Goal: Task Accomplishment & Management: Manage account settings

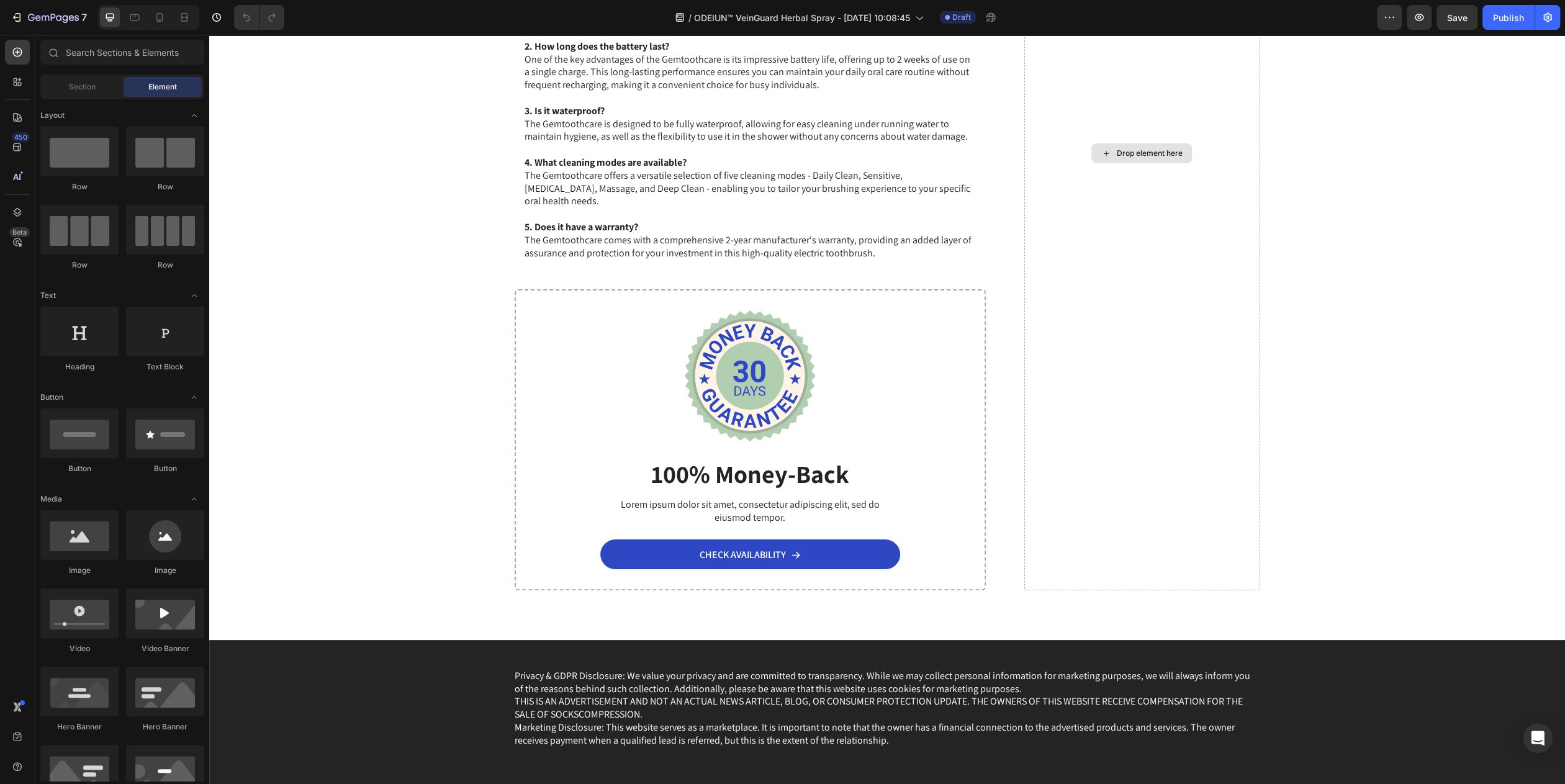
scroll to position [5895, 0]
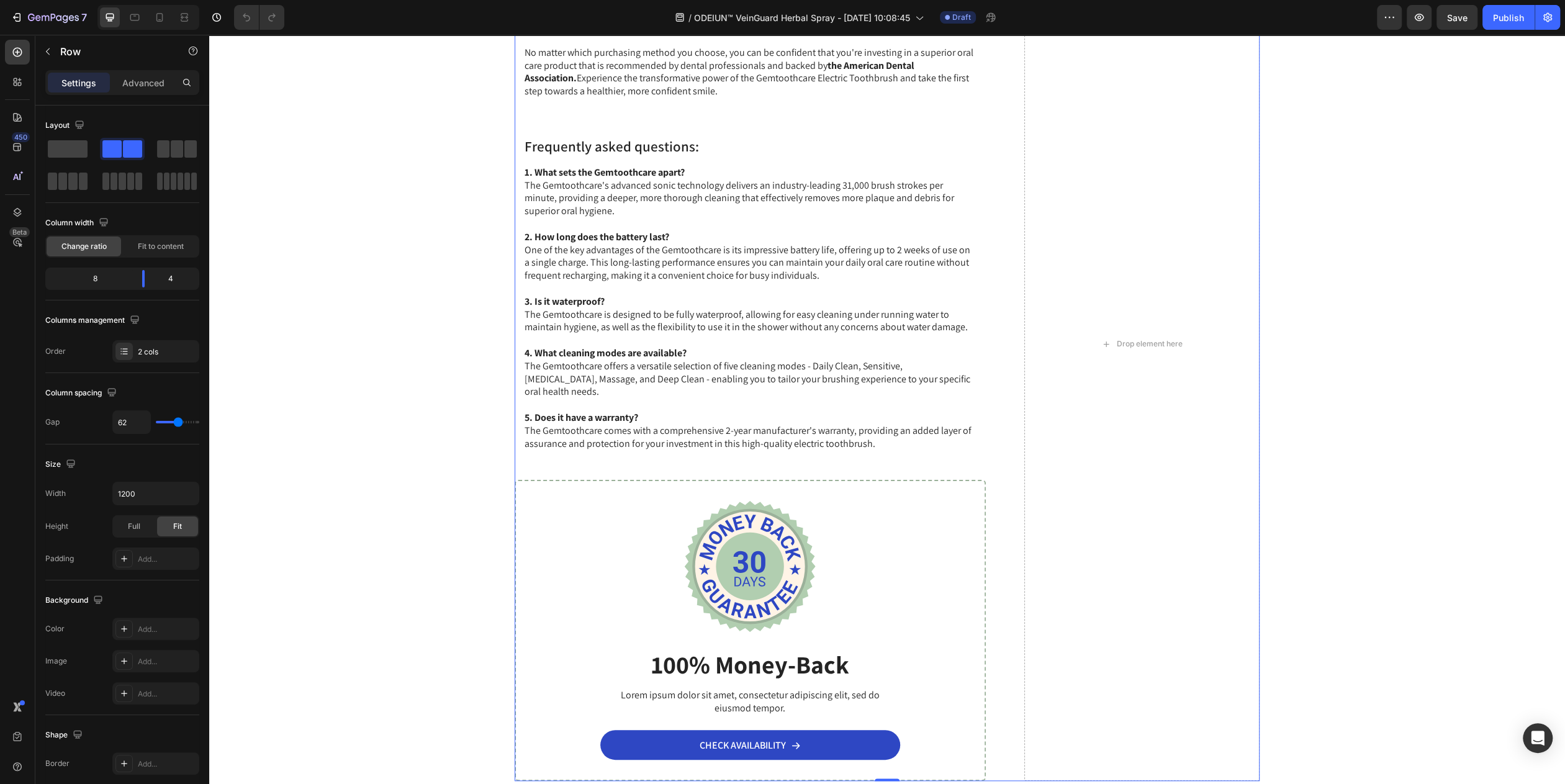
click at [781, 344] on div "The Gemtoothcare Electric Toothbrush is available for purchase through a variet…" at bounding box center [887, 344] width 745 height 873
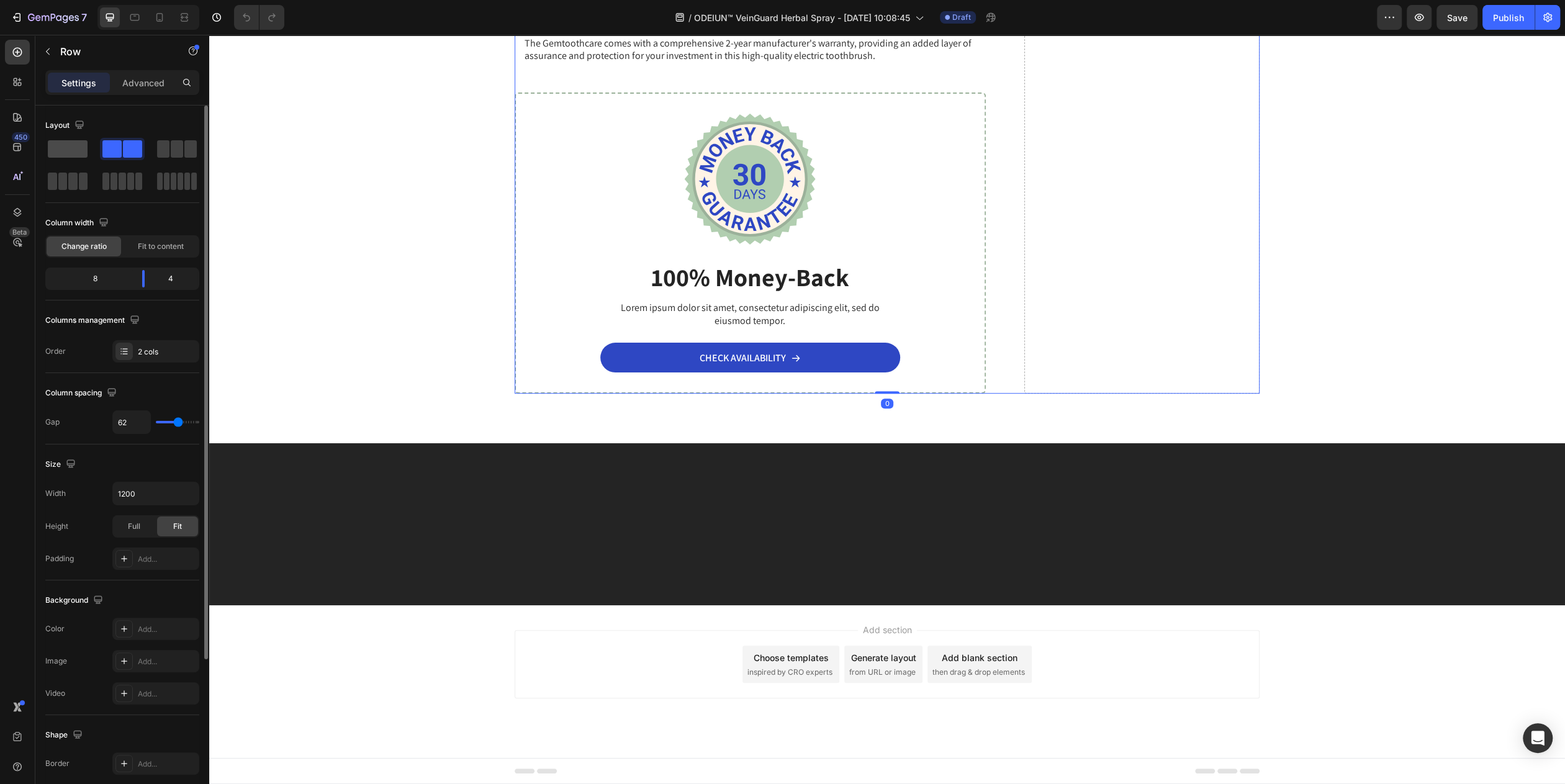
click at [83, 149] on span at bounding box center [68, 149] width 40 height 17
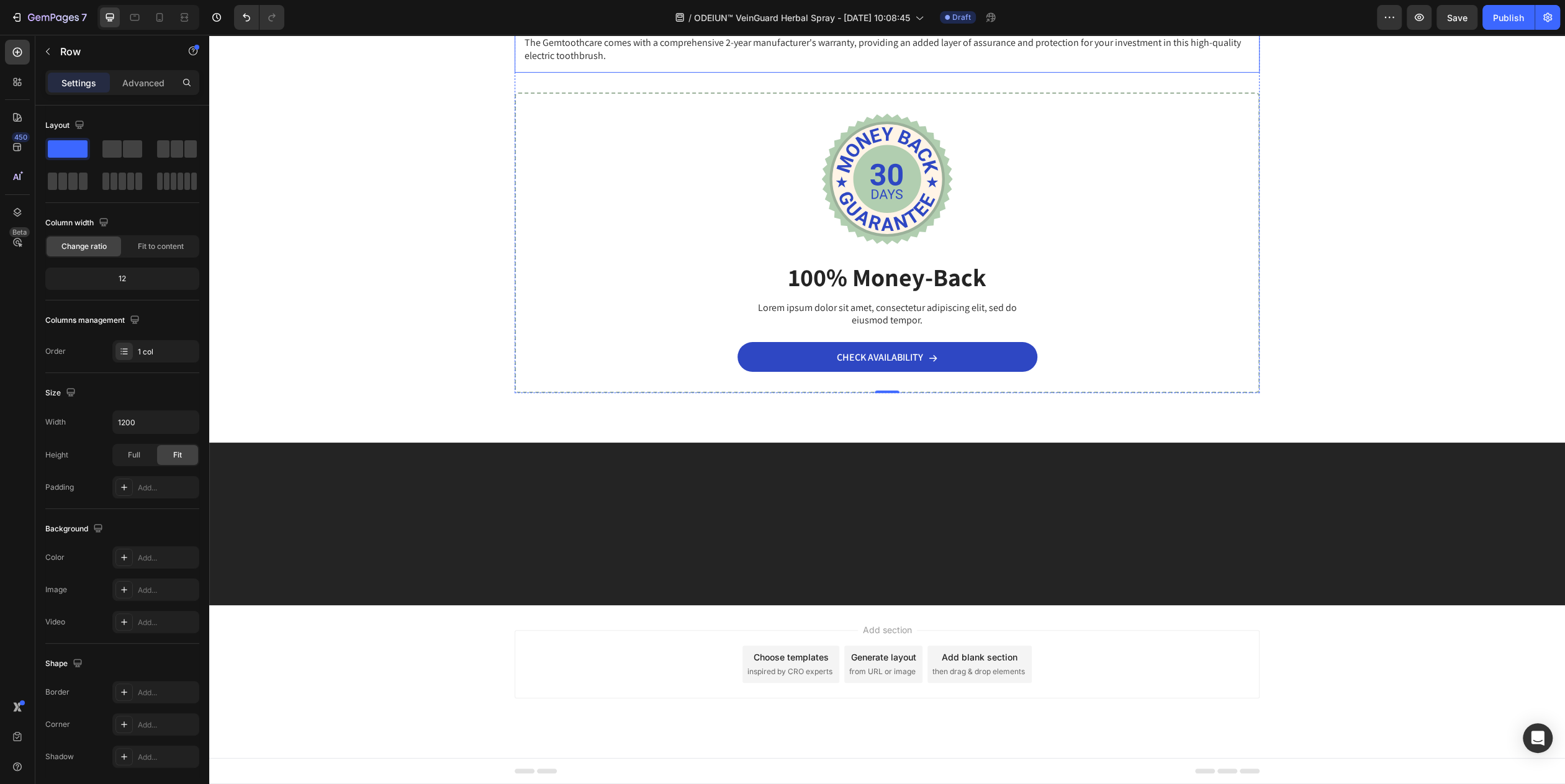
scroll to position [5740, 0]
click at [517, 393] on div "Image 100% Money-Back Heading Lorem ipsum dolor sit amet, consectetur adipiscin…" at bounding box center [887, 243] width 745 height 300
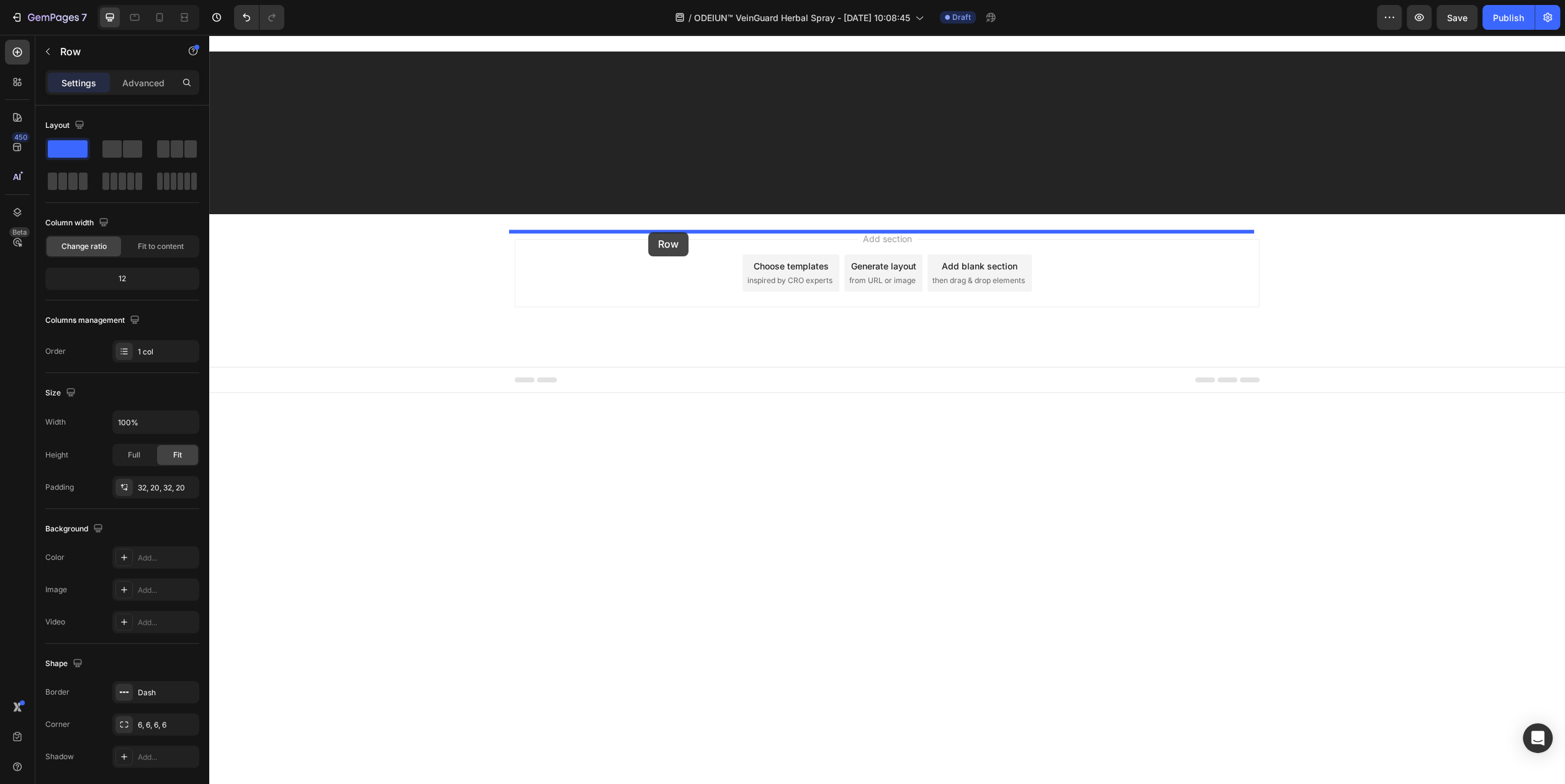
drag, startPoint x: 537, startPoint y: 536, endPoint x: 648, endPoint y: 232, distance: 323.6
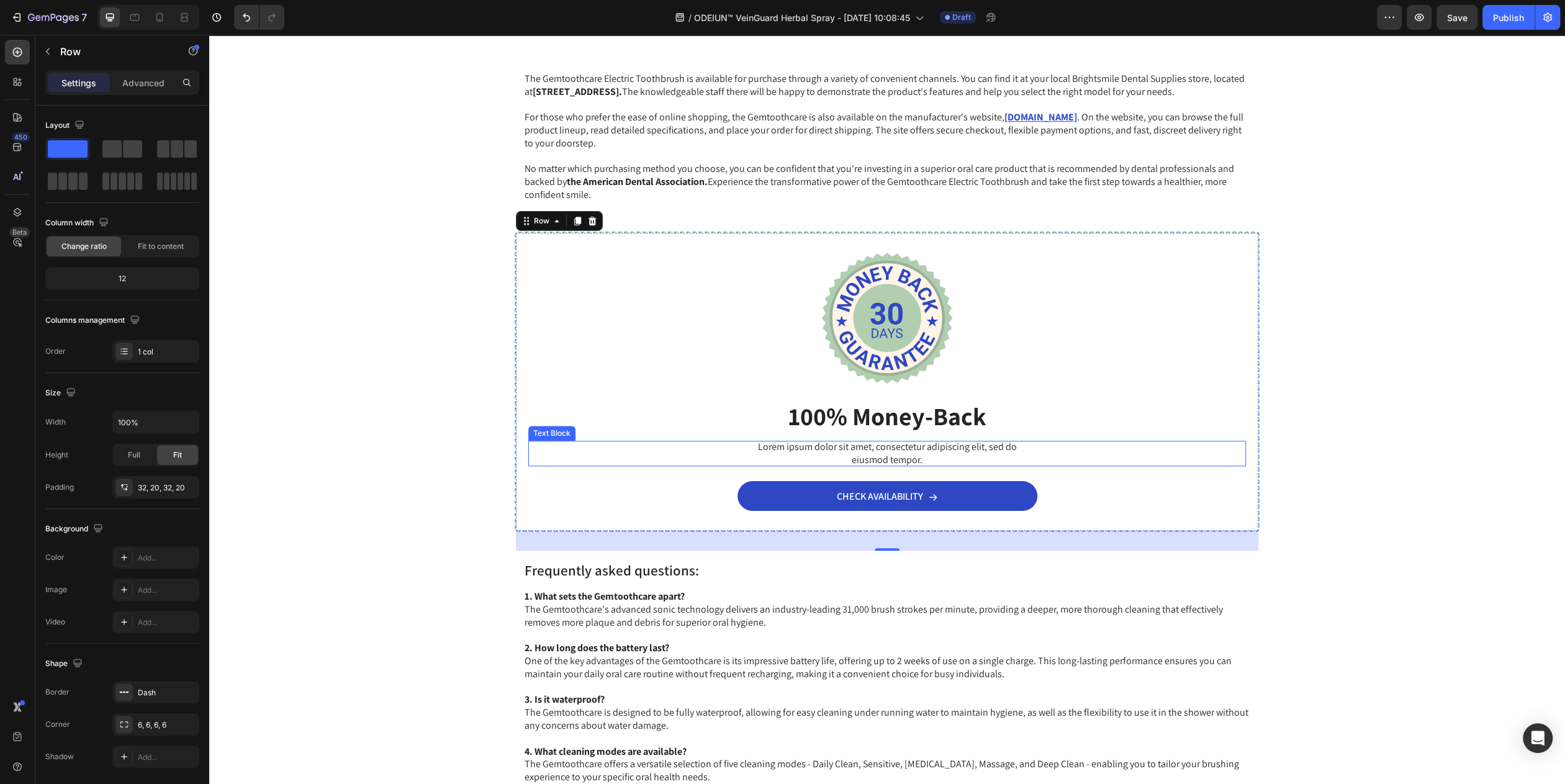
scroll to position [6050, 0]
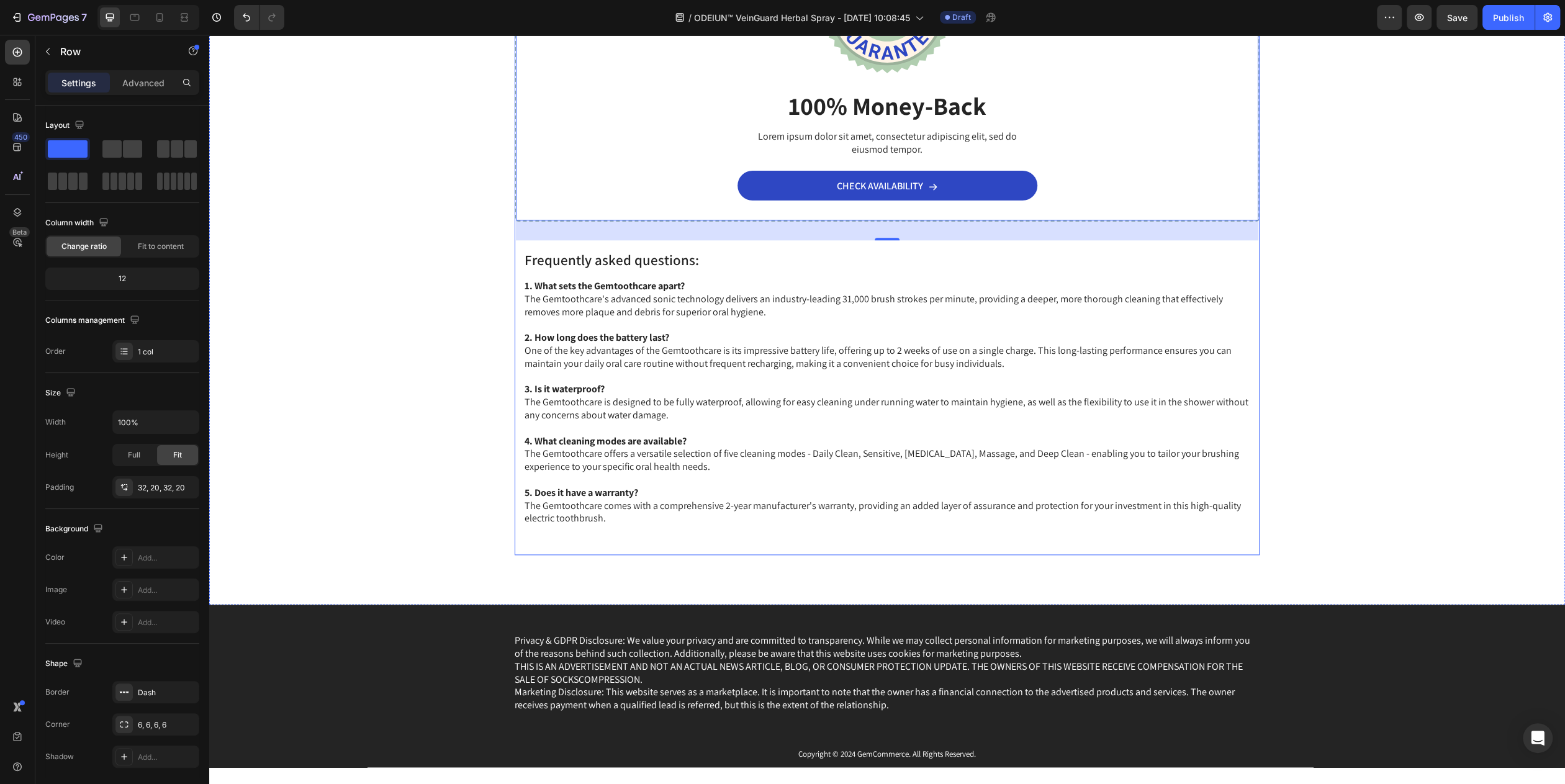
click at [699, 549] on div "The Gemtoothcare Electric Toothbrush is available for purchase through a variet…" at bounding box center [887, 153] width 745 height 803
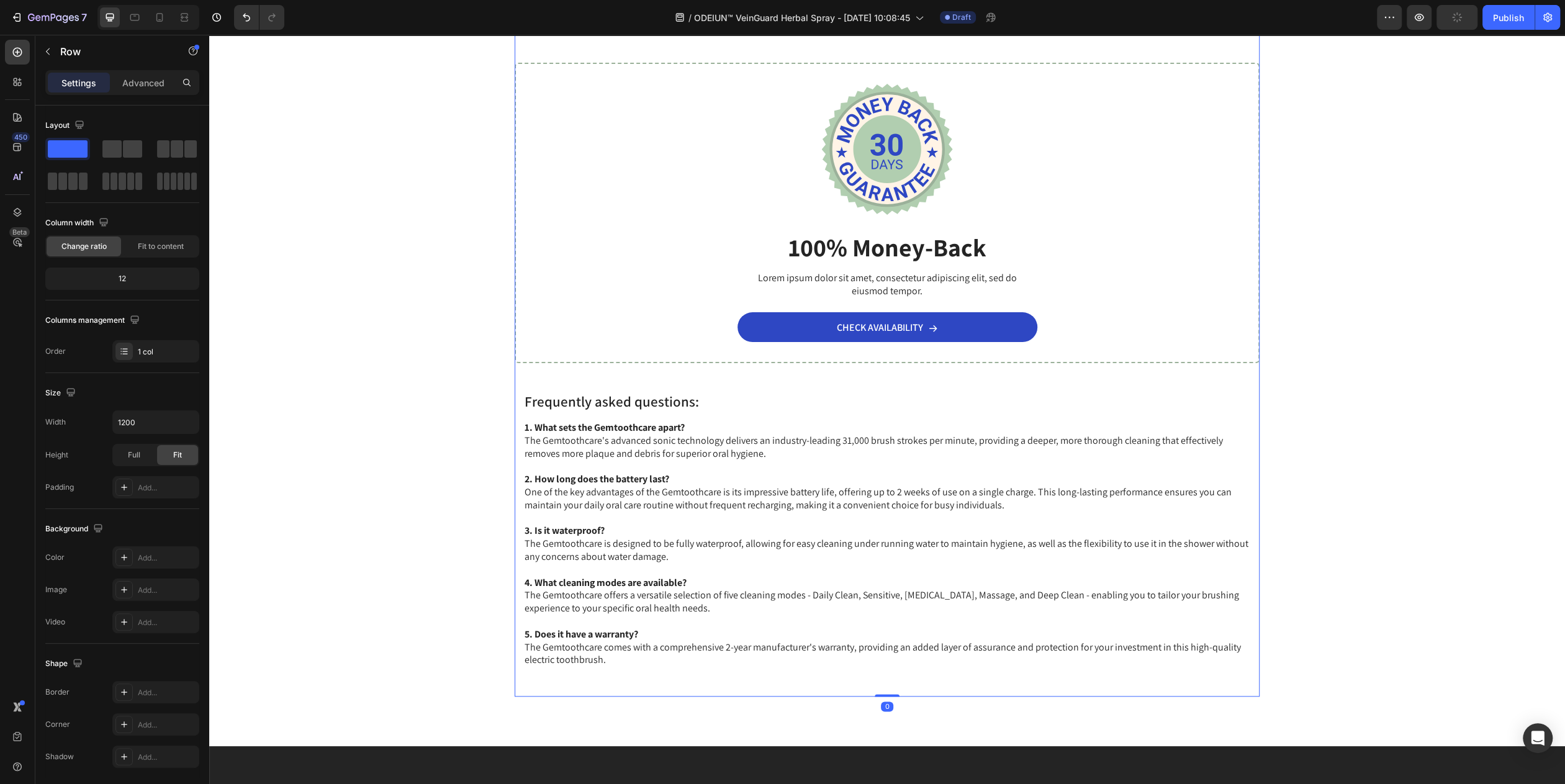
scroll to position [5740, 0]
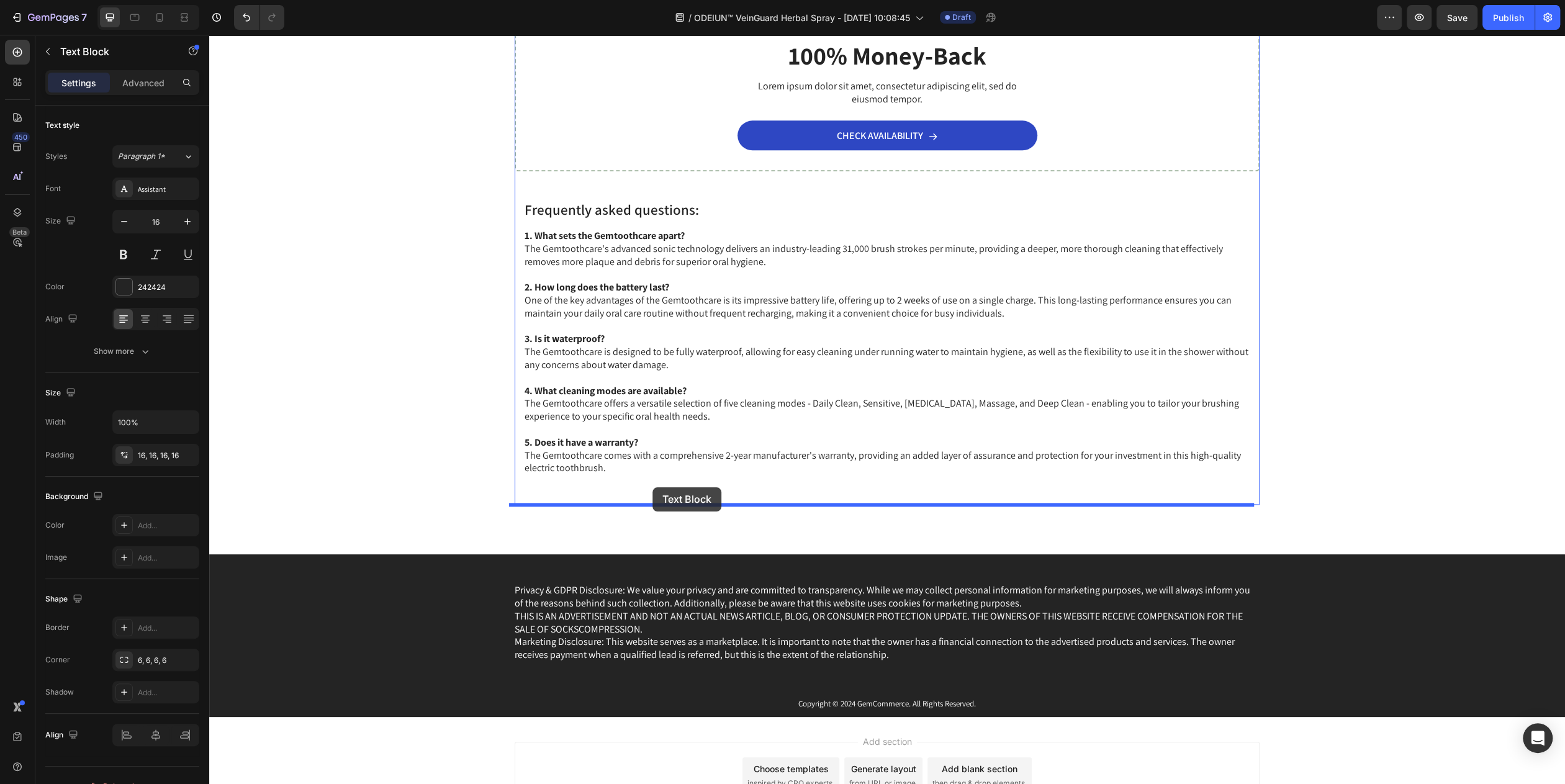
drag, startPoint x: 537, startPoint y: 76, endPoint x: 653, endPoint y: 487, distance: 427.1
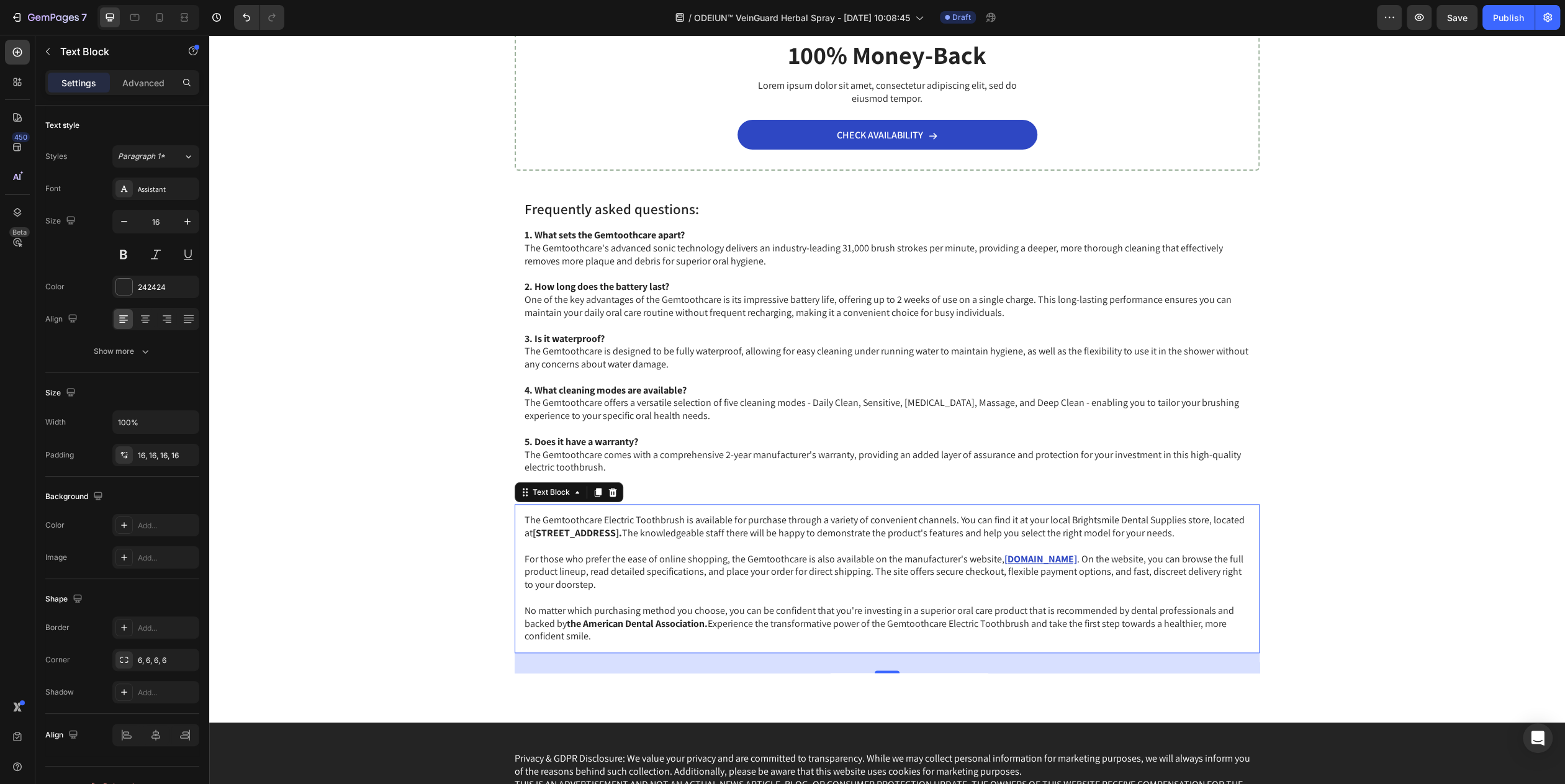
click at [430, 518] on div "Image 100% Money-Back Heading Lorem ipsum dolor sit amet, consectetur adipiscin…" at bounding box center [887, 272] width 1331 height 803
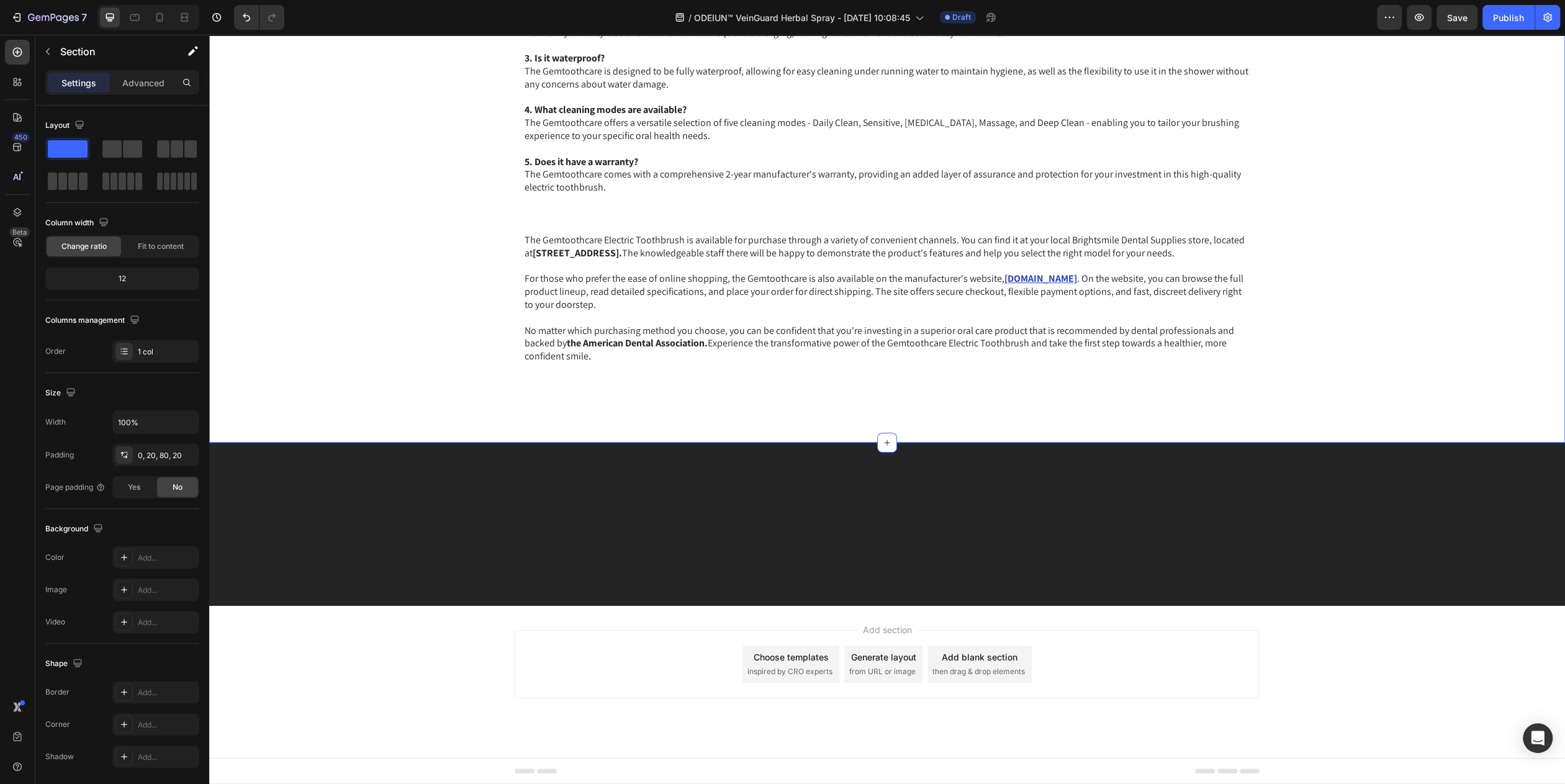
scroll to position [5544, 0]
click at [781, 10] on button "Save" at bounding box center [1457, 17] width 41 height 25
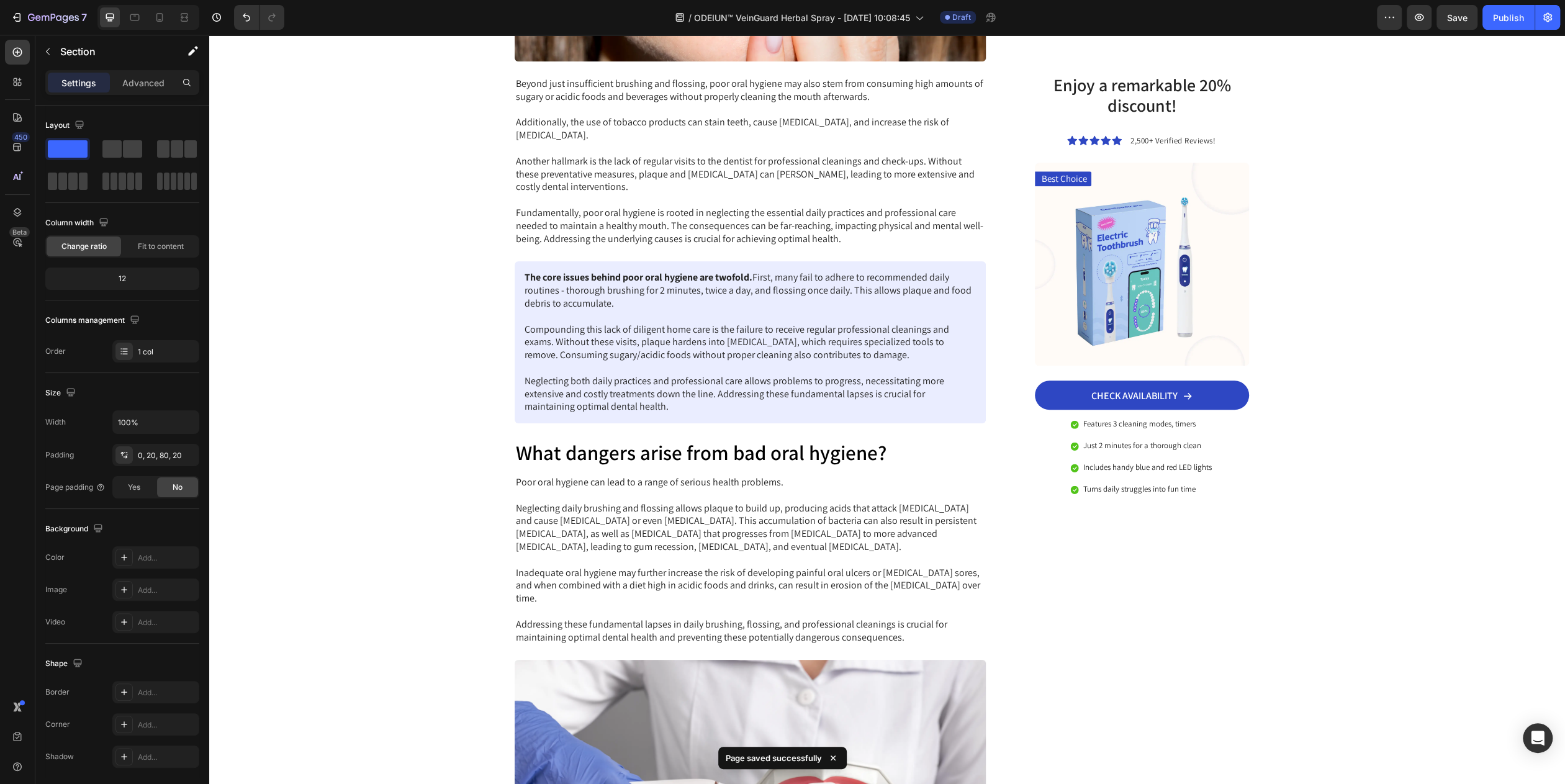
scroll to position [0, 0]
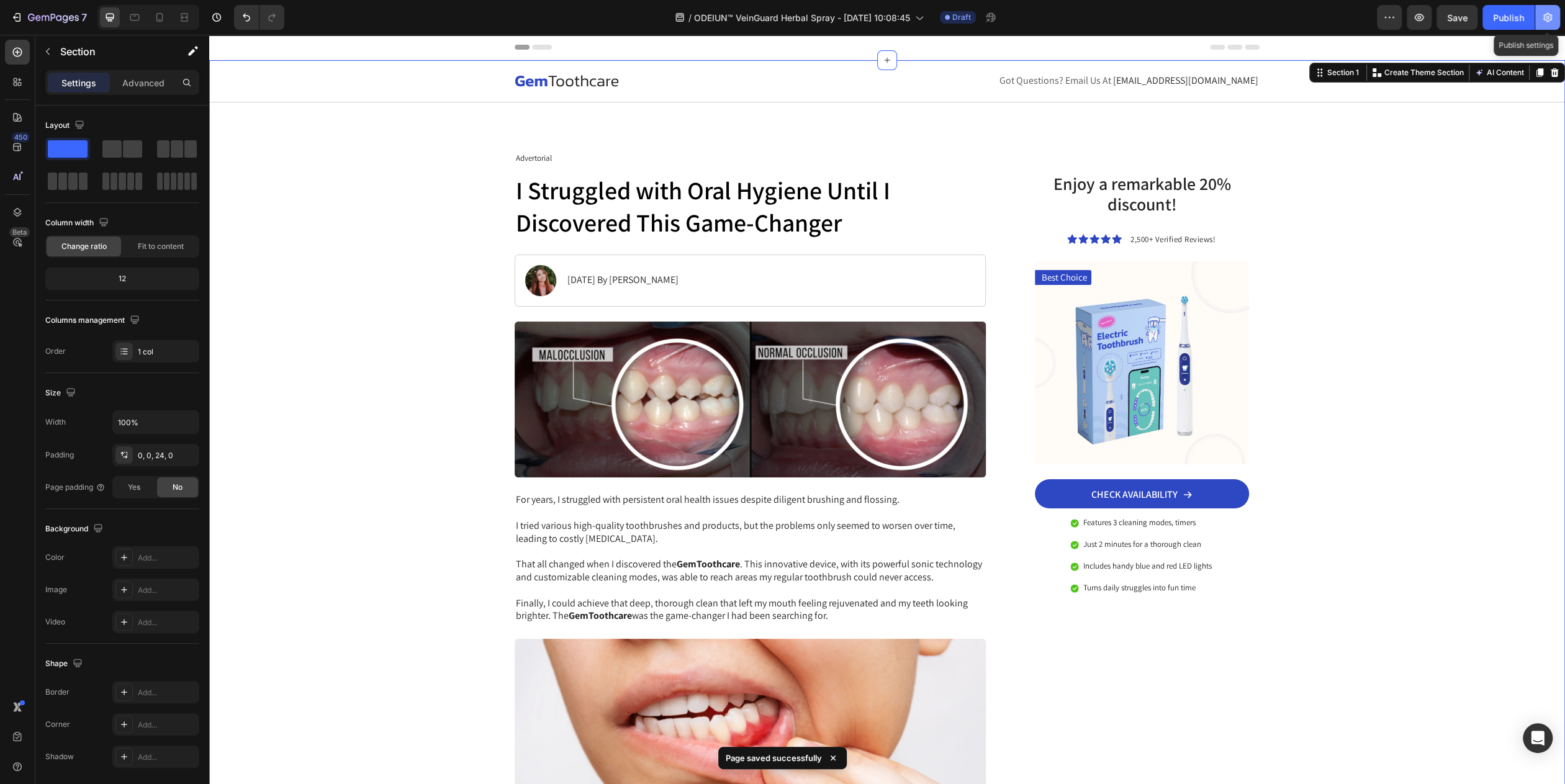
click at [781, 21] on icon "button" at bounding box center [1548, 17] width 13 height 13
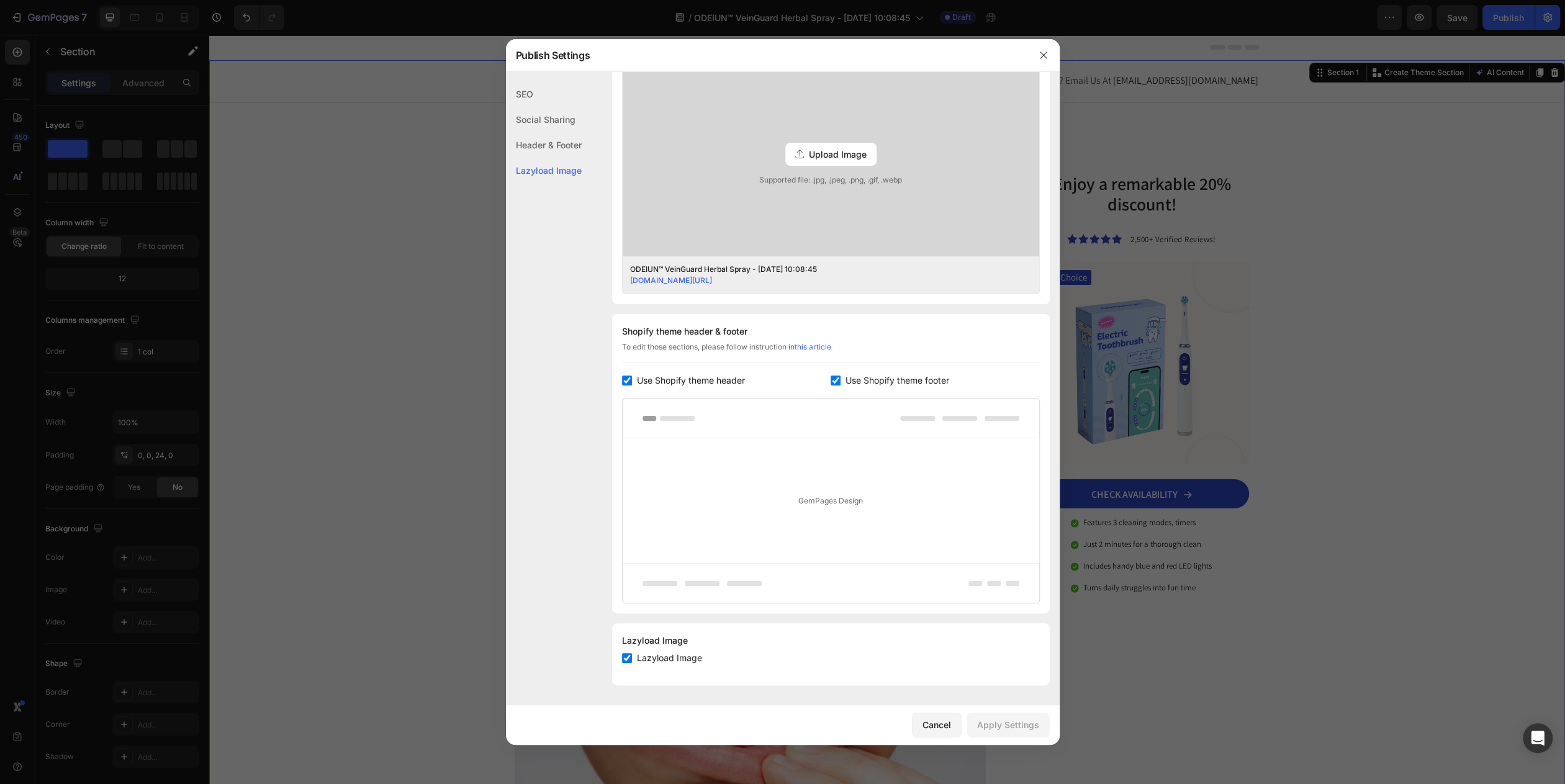
click at [709, 373] on span "Use Shopify theme header" at bounding box center [691, 380] width 108 height 15
checkbox input "false"
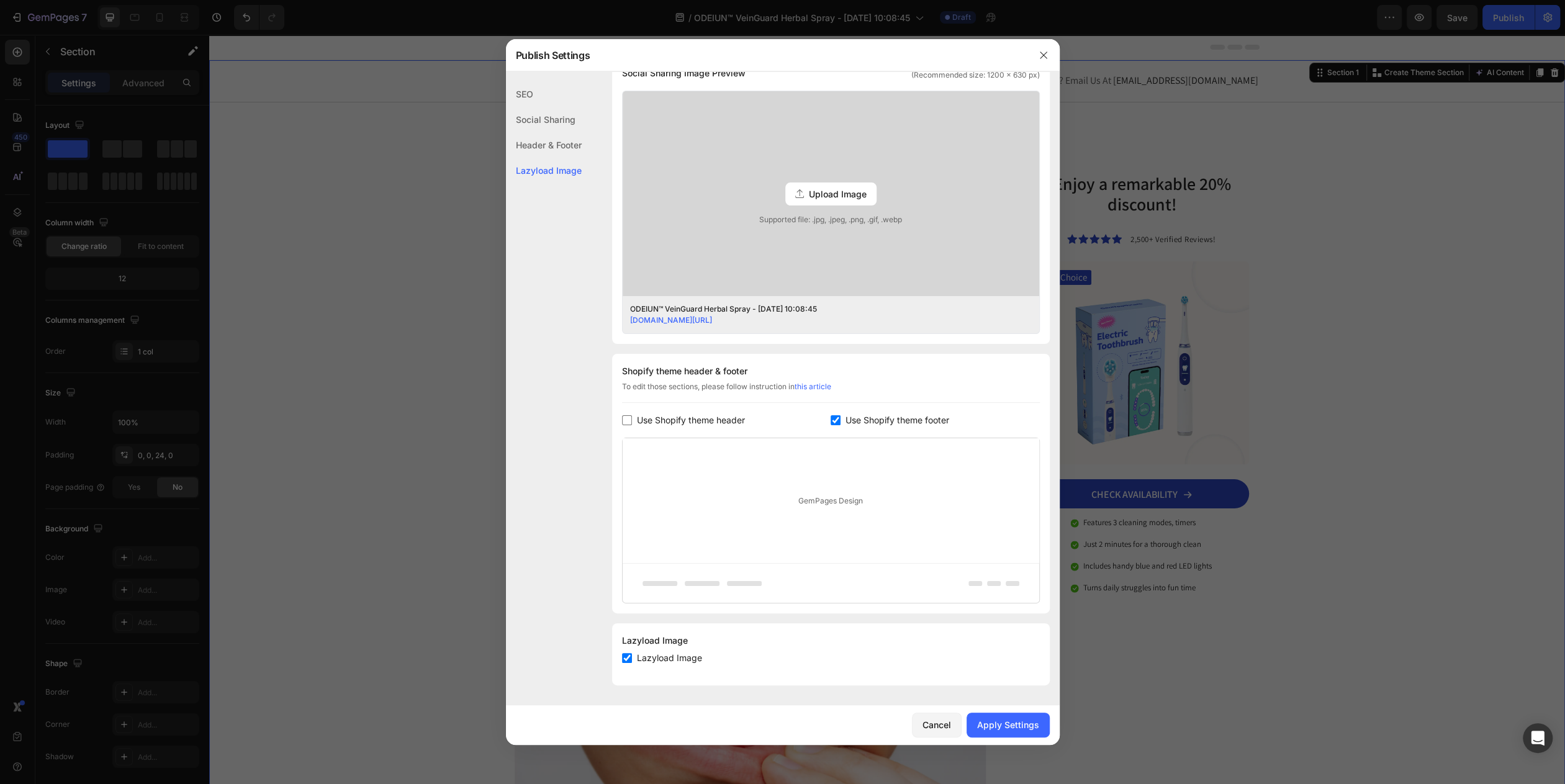
click at [781, 413] on span "Use Shopify theme footer" at bounding box center [898, 420] width 104 height 15
checkbox input "false"
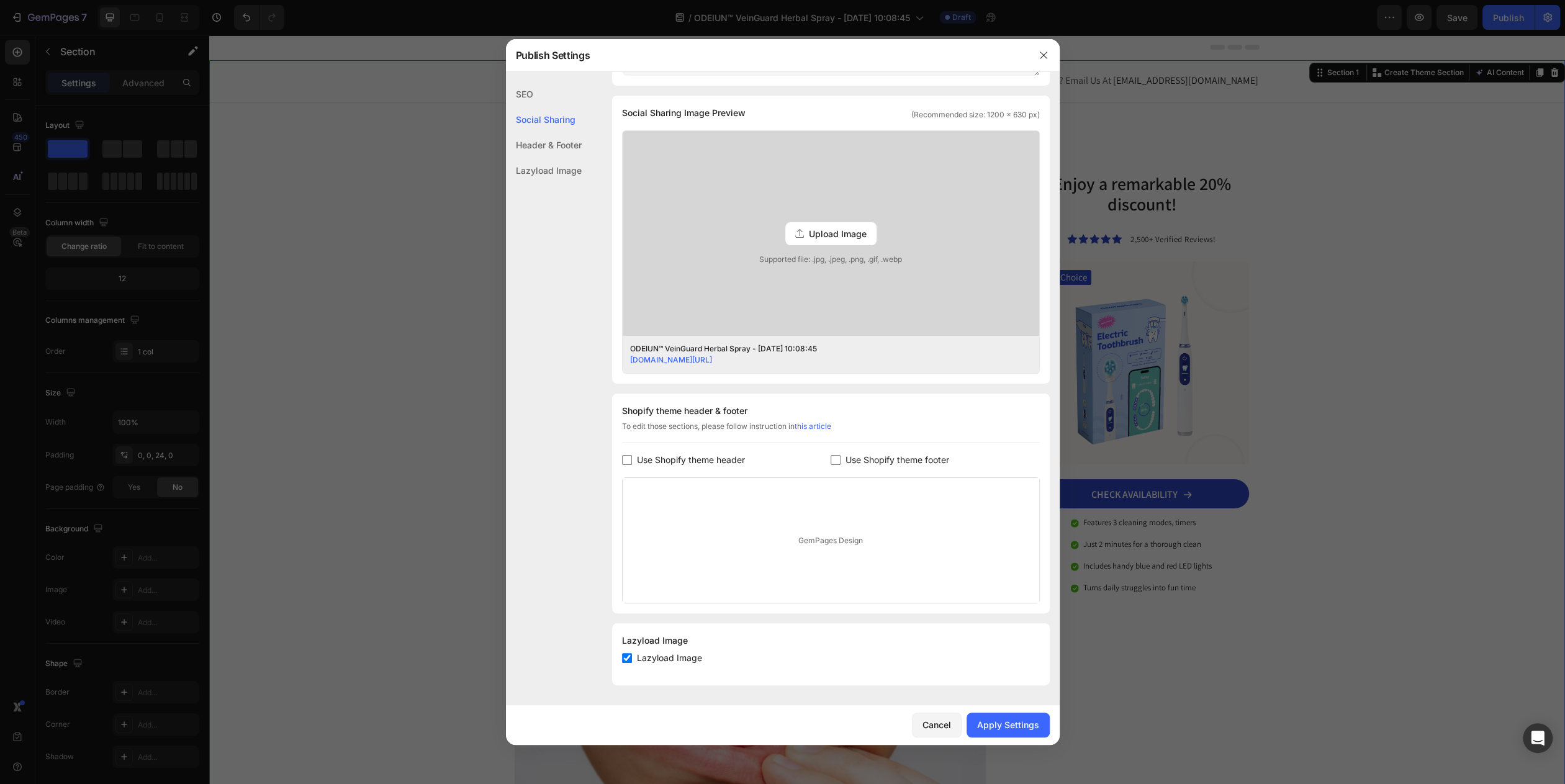
scroll to position [288, 0]
click at [640, 651] on span "Lazyload Image" at bounding box center [669, 658] width 65 height 15
checkbox input "false"
click at [781, 731] on button "Apply Settings" at bounding box center [1008, 724] width 83 height 25
click at [781, 723] on div "Cancel" at bounding box center [937, 725] width 29 height 13
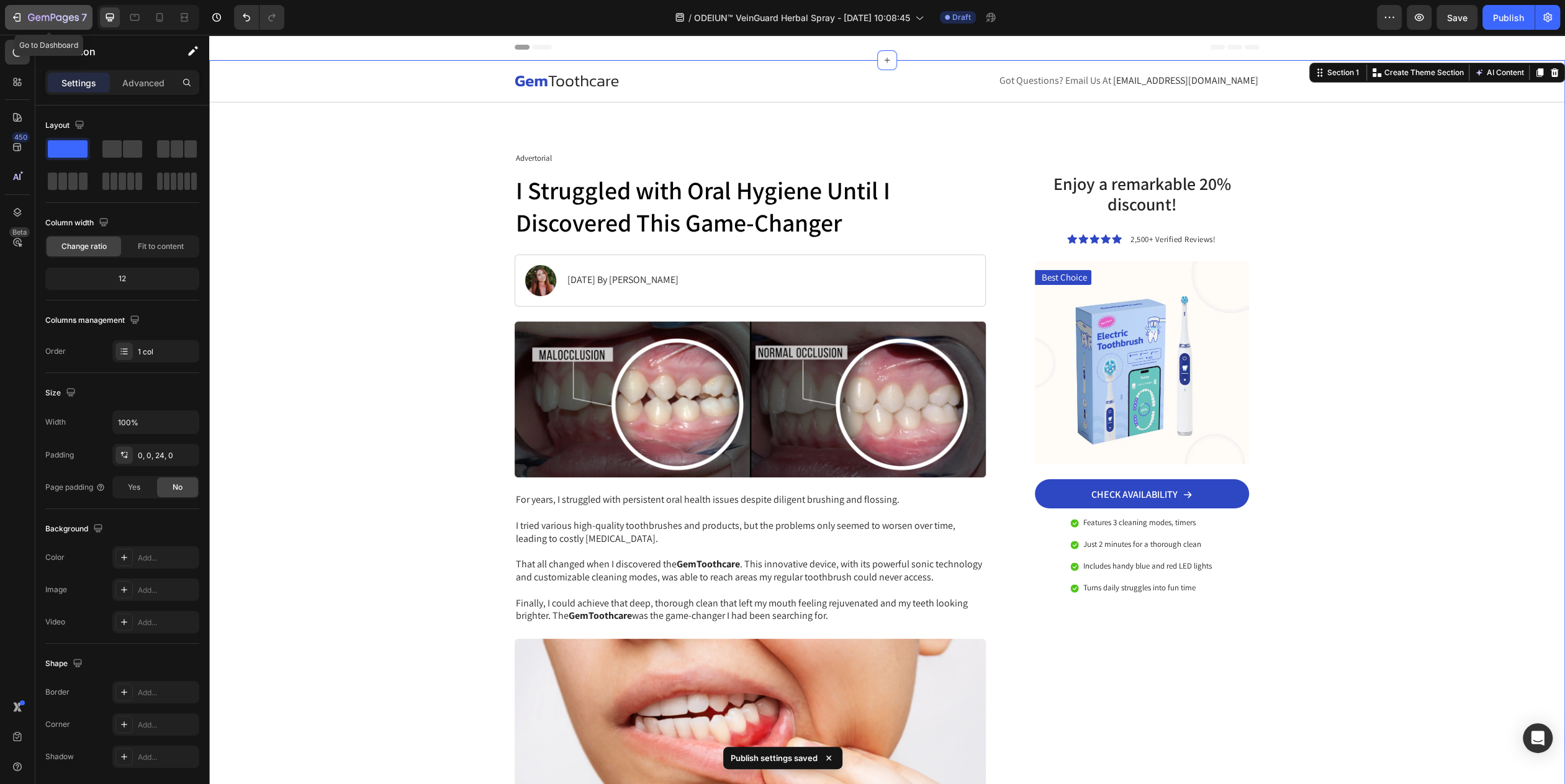
click at [57, 20] on icon "button" at bounding box center [59, 17] width 5 height 5
